Goal: Navigation & Orientation: Understand site structure

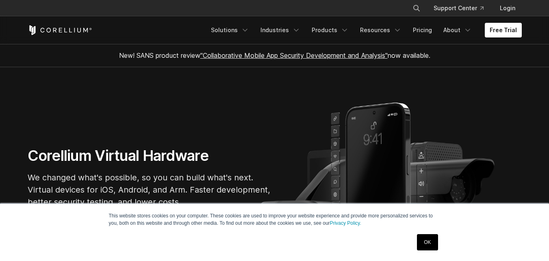
click at [249, 30] on icon "Navigation Menu" at bounding box center [245, 30] width 8 height 8
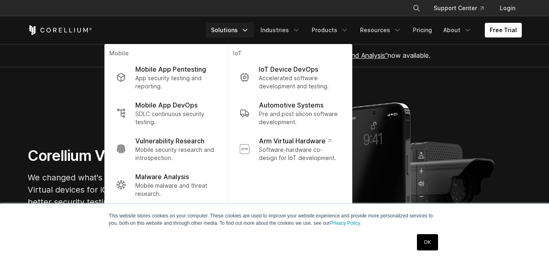
click at [435, 241] on link "OK" at bounding box center [427, 242] width 21 height 16
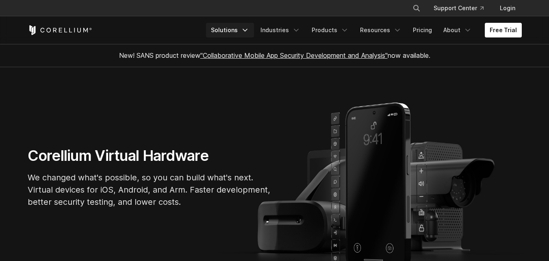
click at [249, 32] on icon "Navigation Menu" at bounding box center [245, 30] width 8 height 8
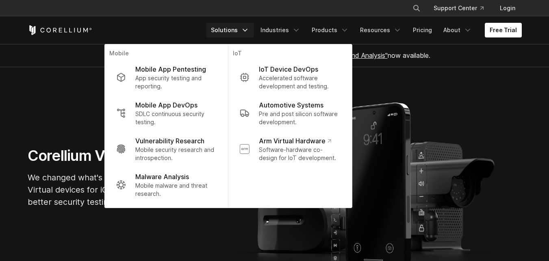
click at [249, 32] on icon "Navigation Menu" at bounding box center [245, 30] width 8 height 8
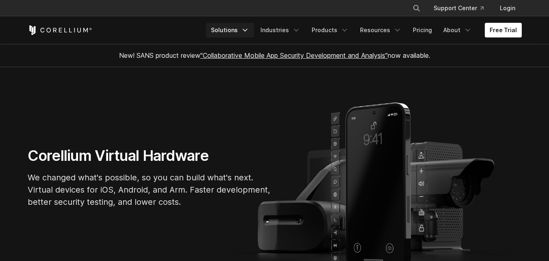
click at [249, 33] on icon "Navigation Menu" at bounding box center [245, 30] width 8 height 8
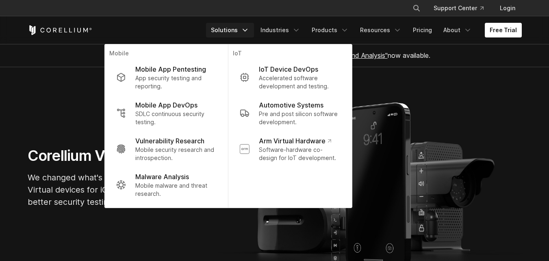
click at [249, 33] on icon "Navigation Menu" at bounding box center [245, 30] width 8 height 8
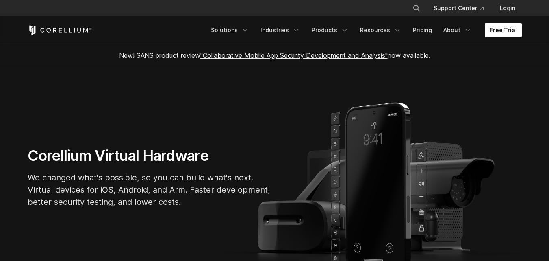
click at [122, 179] on p "We changed what's possible, so you can build what's next. Virtual devices for i…" at bounding box center [150, 189] width 244 height 37
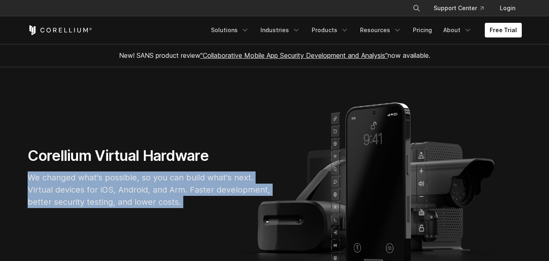
click at [122, 179] on p "We changed what's possible, so you can build what's next. Virtual devices for i…" at bounding box center [150, 189] width 244 height 37
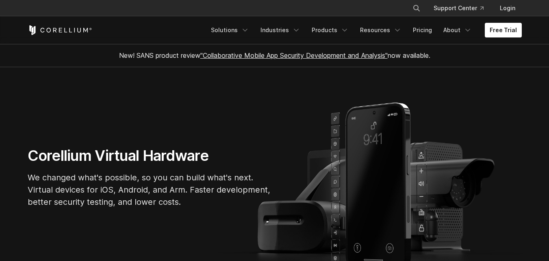
click at [247, 134] on section "Corellium Virtual Hardware We changed what's possible, so you can build what's …" at bounding box center [274, 180] width 549 height 227
click at [140, 150] on h1 "Corellium Virtual Hardware" at bounding box center [150, 155] width 244 height 18
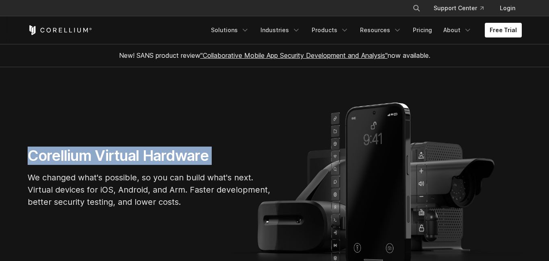
click at [140, 150] on h1 "Corellium Virtual Hardware" at bounding box center [150, 155] width 244 height 18
click at [249, 29] on icon "Navigation Menu" at bounding box center [245, 30] width 8 height 8
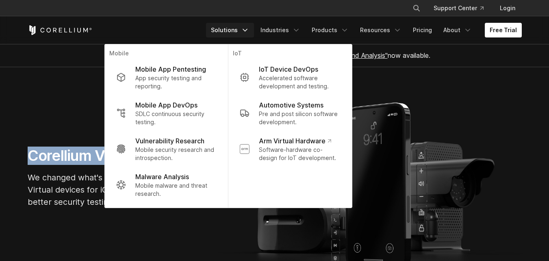
click at [249, 29] on icon "Navigation Menu" at bounding box center [245, 30] width 8 height 8
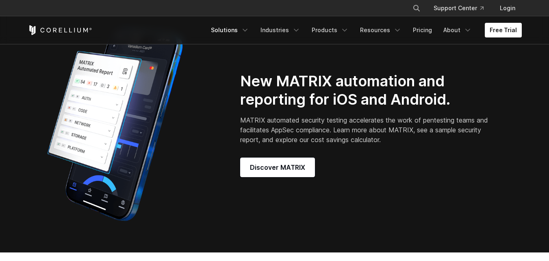
scroll to position [650, 0]
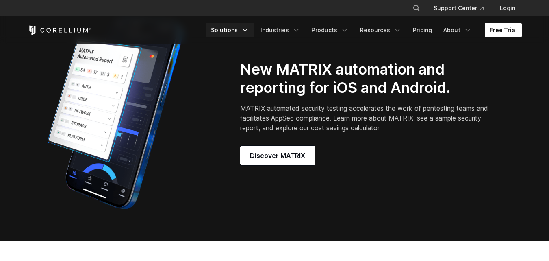
click at [247, 30] on link "Solutions" at bounding box center [230, 30] width 48 height 15
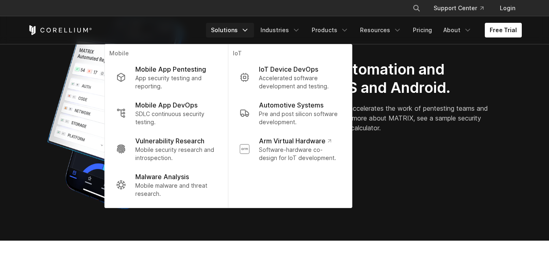
click at [249, 29] on icon "Navigation Menu" at bounding box center [245, 30] width 8 height 8
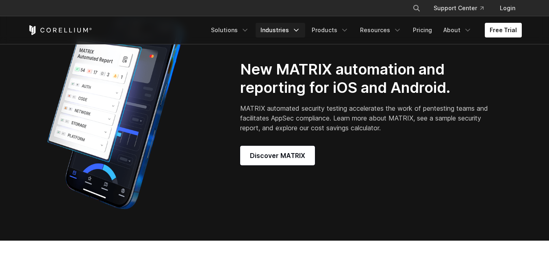
click at [300, 28] on icon "Navigation Menu" at bounding box center [296, 30] width 8 height 8
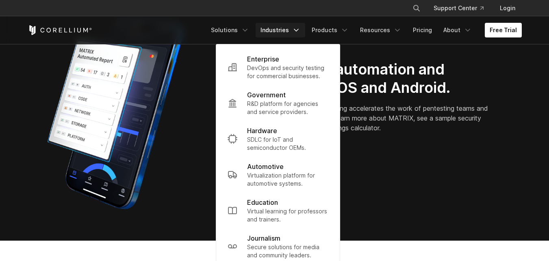
click at [300, 28] on icon "Navigation Menu" at bounding box center [296, 30] width 8 height 8
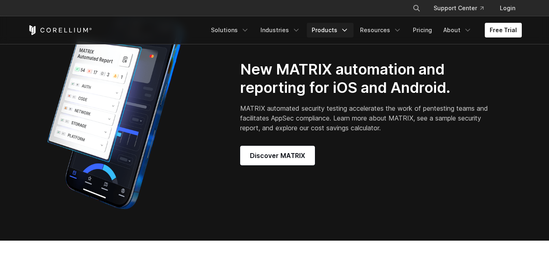
click at [349, 30] on icon "Navigation Menu" at bounding box center [345, 30] width 8 height 8
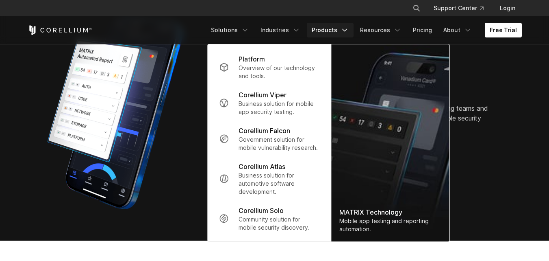
click at [349, 30] on icon "Navigation Menu" at bounding box center [345, 30] width 8 height 8
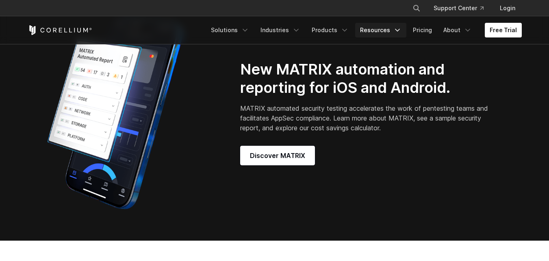
click at [397, 30] on icon "Navigation Menu" at bounding box center [397, 30] width 8 height 8
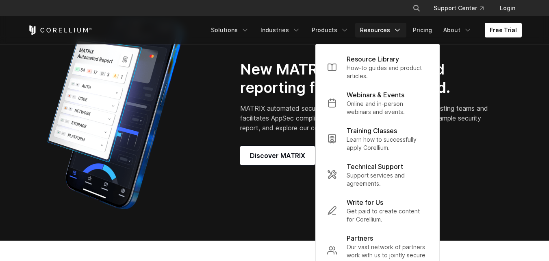
click at [397, 30] on icon "Navigation Menu" at bounding box center [397, 30] width 8 height 8
